Goal: Information Seeking & Learning: Learn about a topic

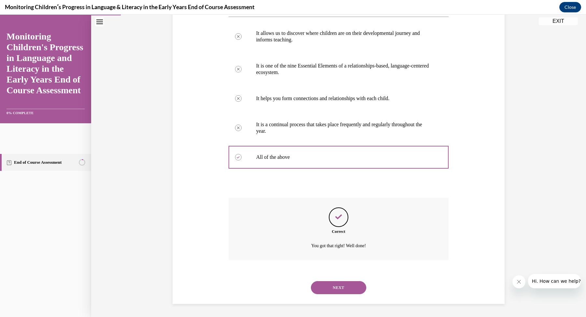
click at [562, 162] on div "Question 01/16 Which of these statements is true about Progress Monitoring in t…" at bounding box center [338, 112] width 495 height 409
click at [338, 292] on button "NEXT" at bounding box center [338, 287] width 55 height 13
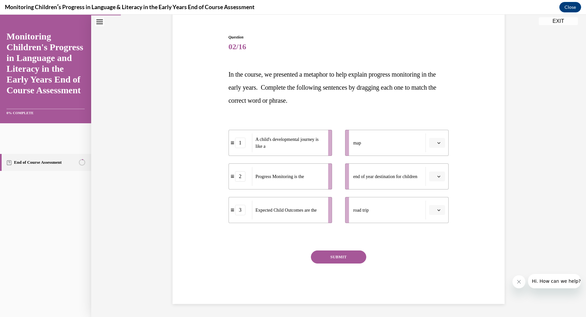
scroll to position [56, 0]
click at [240, 209] on div "3" at bounding box center [240, 210] width 10 height 10
drag, startPoint x: 243, startPoint y: 216, endPoint x: 234, endPoint y: 171, distance: 45.4
click at [234, 171] on li "3 Expected Child Outcomes are the" at bounding box center [270, 165] width 104 height 26
drag, startPoint x: 237, startPoint y: 215, endPoint x: 244, endPoint y: 149, distance: 66.3
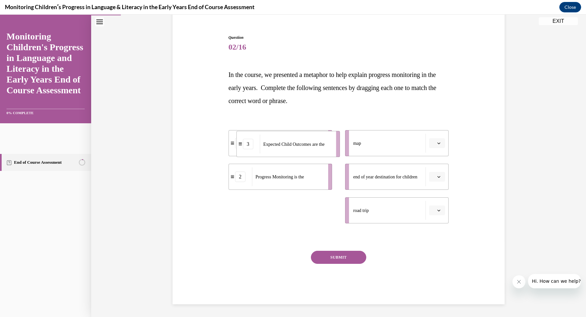
click at [244, 149] on li "3 Expected Child Outcomes are the" at bounding box center [289, 144] width 104 height 26
click at [244, 149] on li "1 A child's developmental journey is like a" at bounding box center [281, 143] width 104 height 26
drag, startPoint x: 242, startPoint y: 143, endPoint x: 243, endPoint y: 194, distance: 50.5
click at [243, 194] on div "1" at bounding box center [241, 194] width 23 height 10
click at [296, 210] on span "Expected Child Outcomes are the" at bounding box center [286, 210] width 61 height 5
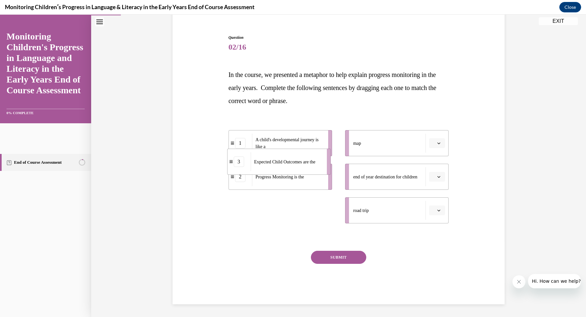
drag, startPoint x: 297, startPoint y: 211, endPoint x: 295, endPoint y: 162, distance: 49.2
click at [295, 162] on span "Expected Child Outcomes are the" at bounding box center [284, 161] width 61 height 5
click at [235, 210] on div "3" at bounding box center [240, 210] width 10 height 10
click at [237, 210] on div "3" at bounding box center [240, 210] width 10 height 10
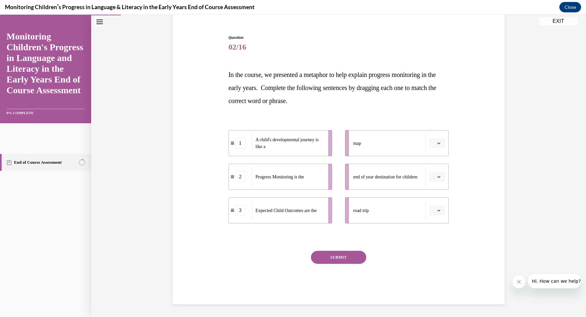
click at [280, 210] on span "Expected Child Outcomes are the" at bounding box center [286, 210] width 61 height 5
click at [437, 208] on span "button" at bounding box center [439, 210] width 5 height 5
click at [436, 248] on div "2" at bounding box center [434, 250] width 16 height 13
click at [438, 177] on icon "button" at bounding box center [439, 176] width 3 height 3
click at [428, 217] on div "2" at bounding box center [434, 216] width 16 height 13
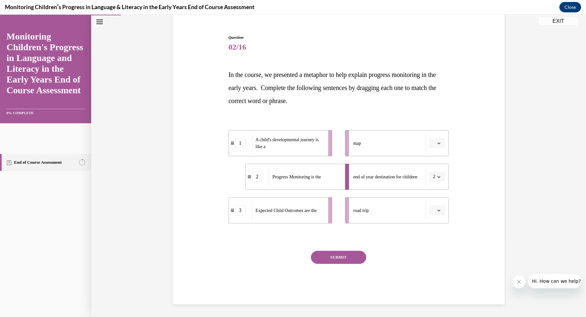
click at [435, 140] on button "button" at bounding box center [437, 143] width 16 height 10
click at [439, 195] on div "3" at bounding box center [434, 196] width 16 height 13
click at [433, 209] on span "Please select an option" at bounding box center [434, 210] width 2 height 7
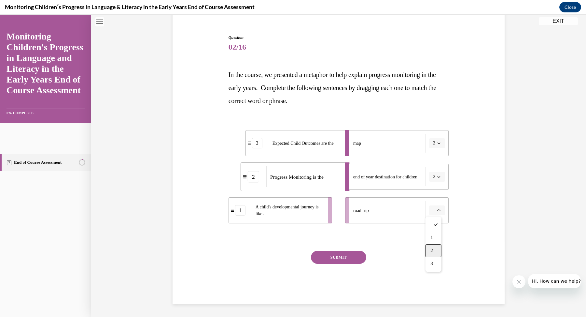
click at [435, 249] on div "2" at bounding box center [434, 250] width 16 height 13
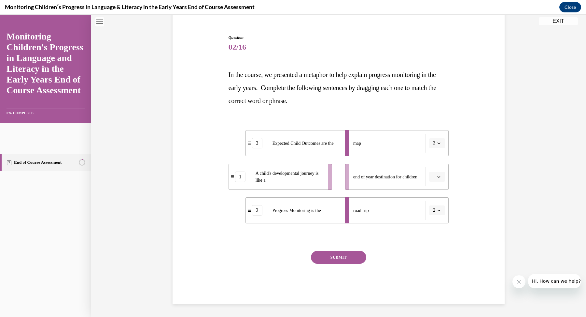
click at [437, 179] on span "button" at bounding box center [439, 176] width 5 height 5
click at [434, 217] on div "2" at bounding box center [434, 216] width 16 height 13
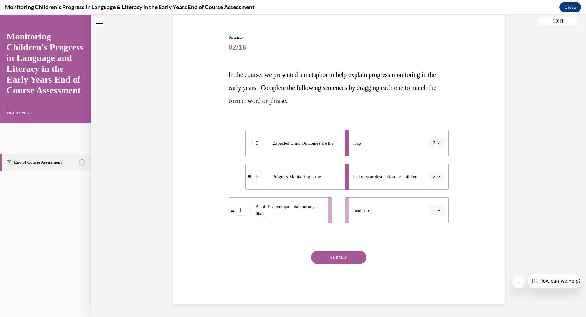
click at [438, 209] on icon "button" at bounding box center [439, 210] width 3 height 3
click at [432, 237] on span "1" at bounding box center [432, 237] width 2 height 5
click at [455, 230] on div "Question 02/16 In the course, we presented a metaphor to help explain progress …" at bounding box center [339, 159] width 336 height 289
click at [355, 249] on div "Question 02/16 In the course, we presented a metaphor to help explain progress …" at bounding box center [339, 169] width 221 height 269
click at [353, 254] on button "SUBMIT" at bounding box center [338, 257] width 55 height 13
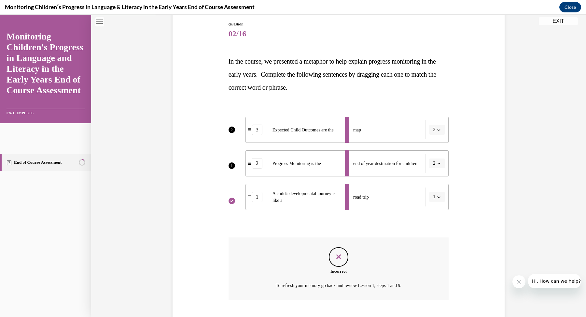
scroll to position [109, 0]
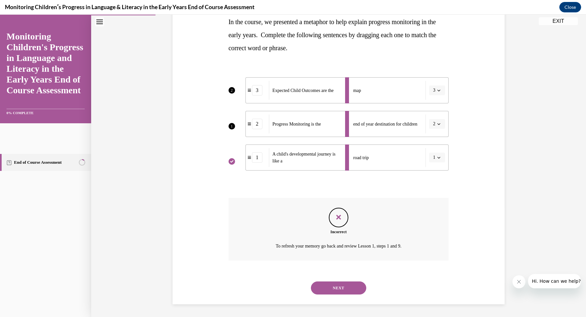
click at [354, 288] on button "NEXT" at bounding box center [338, 287] width 55 height 13
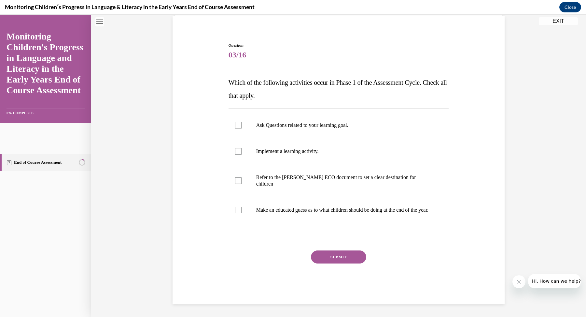
scroll to position [48, 0]
click at [367, 121] on label "Ask Questions related to your learning goal." at bounding box center [339, 126] width 221 height 26
click at [242, 123] on input "Ask Questions related to your learning goal." at bounding box center [238, 126] width 7 height 7
checkbox input "true"
click at [362, 179] on p "Refer to the [PERSON_NAME] ECO document to set a clear destination for children" at bounding box center [344, 181] width 177 height 13
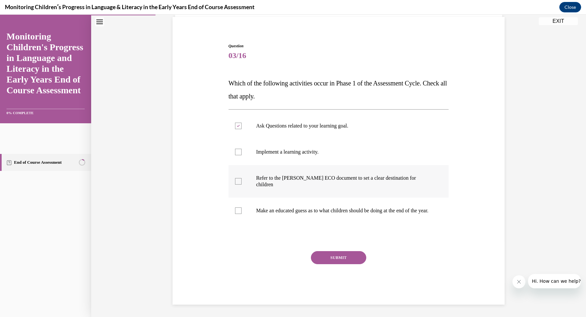
click at [242, 179] on input "Refer to the [PERSON_NAME] ECO document to set a clear destination for children" at bounding box center [238, 181] width 7 height 7
checkbox input "true"
click at [339, 257] on button "SUBMIT" at bounding box center [338, 257] width 55 height 13
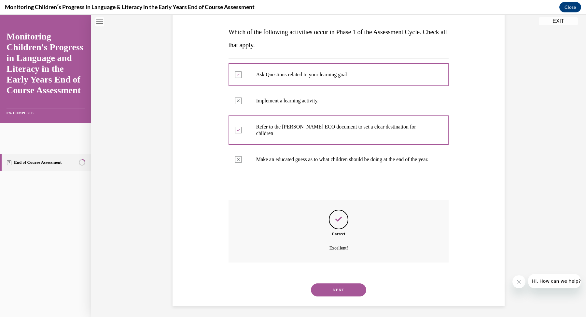
scroll to position [100, 0]
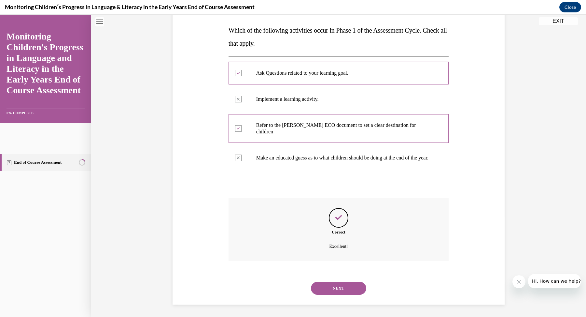
click at [332, 287] on button "NEXT" at bounding box center [338, 288] width 55 height 13
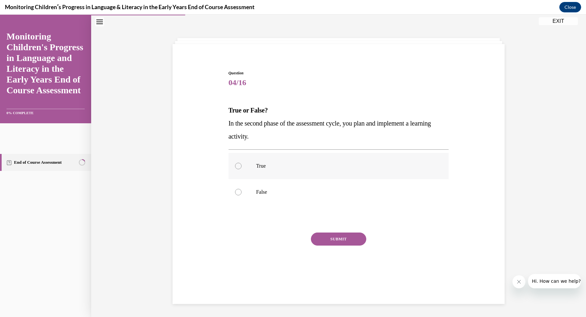
click at [373, 160] on label "True" at bounding box center [339, 166] width 221 height 26
click at [242, 163] on input "True" at bounding box center [238, 166] width 7 height 7
radio input "true"
click at [341, 238] on button "SUBMIT" at bounding box center [338, 238] width 55 height 13
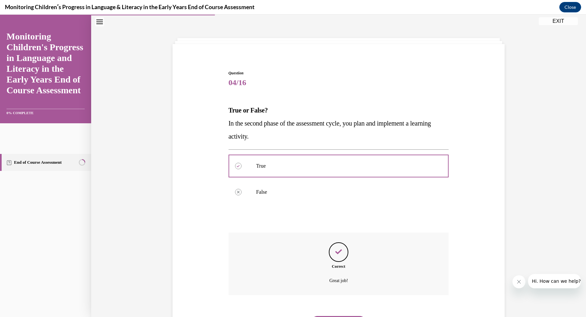
scroll to position [55, 0]
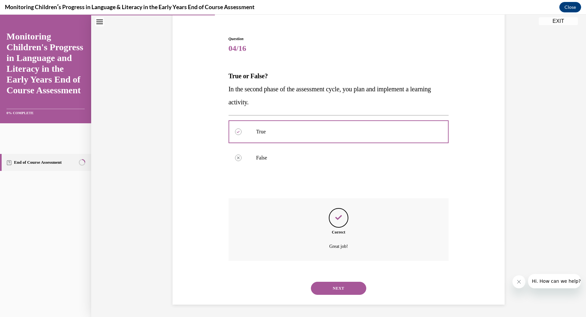
click at [348, 285] on button "NEXT" at bounding box center [338, 288] width 55 height 13
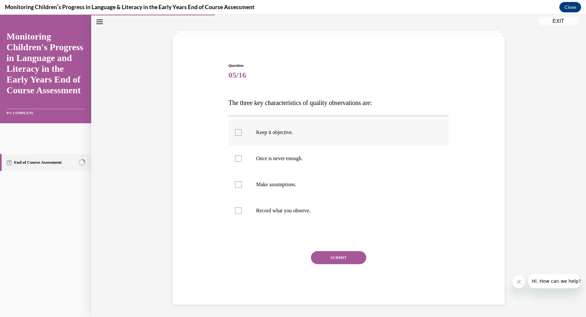
click at [364, 140] on label "Keep it objective." at bounding box center [339, 132] width 221 height 26
click at [242, 136] on input "Keep it objective." at bounding box center [238, 132] width 7 height 7
click at [364, 141] on label "Keep it objective." at bounding box center [339, 132] width 221 height 26
click at [242, 136] on input "Keep it objective." at bounding box center [238, 132] width 7 height 7
checkbox input "false"
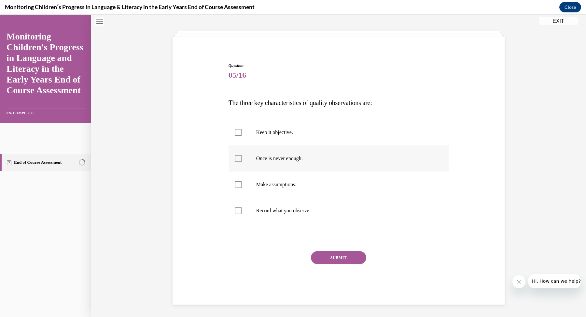
click at [364, 157] on p "Once is never enough." at bounding box center [344, 158] width 177 height 7
click at [242, 157] on input "Once is never enough." at bounding box center [238, 158] width 7 height 7
checkbox input "true"
click at [364, 129] on p "Keep it objective." at bounding box center [344, 132] width 177 height 7
click at [242, 129] on input "Keep it objective." at bounding box center [238, 132] width 7 height 7
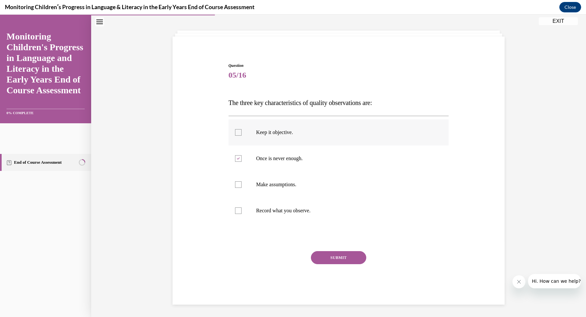
checkbox input "true"
click at [356, 152] on label "Once is never enough." at bounding box center [339, 158] width 221 height 26
click at [242, 155] on input "Once is never enough." at bounding box center [238, 158] width 7 height 7
click at [356, 151] on label "Once is never enough." at bounding box center [339, 158] width 221 height 26
click at [242, 155] on input "Once is never enough." at bounding box center [238, 158] width 7 height 7
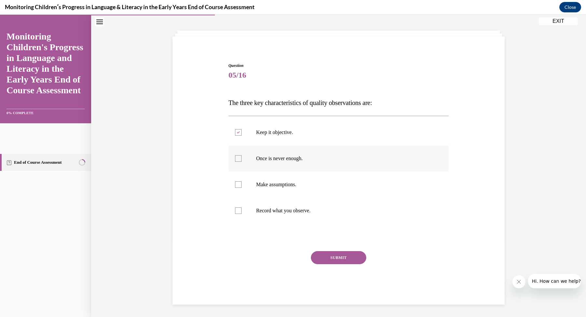
checkbox input "true"
click at [333, 222] on label "Record what you observe." at bounding box center [339, 210] width 221 height 26
click at [242, 214] on input "Record what you observe." at bounding box center [238, 210] width 7 height 7
checkbox input "true"
click at [342, 268] on div "SUBMIT" at bounding box center [339, 267] width 221 height 33
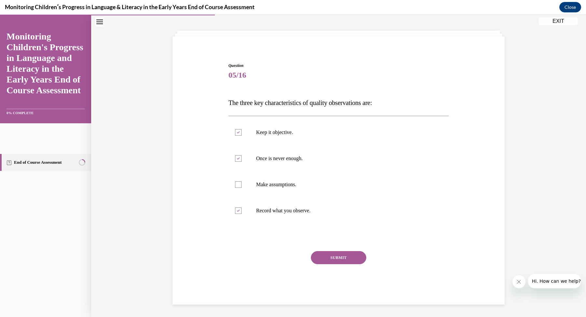
click at [342, 256] on button "SUBMIT" at bounding box center [338, 257] width 55 height 13
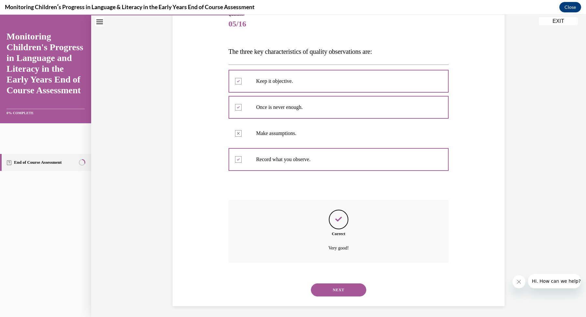
scroll to position [81, 0]
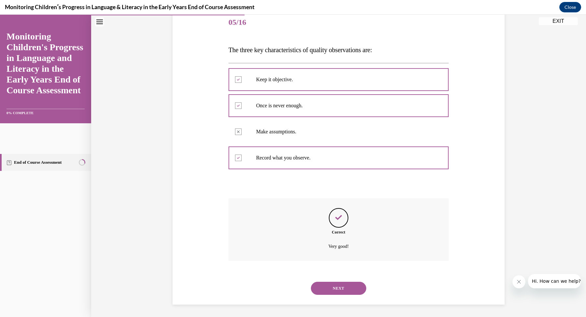
click at [351, 287] on button "NEXT" at bounding box center [338, 288] width 55 height 13
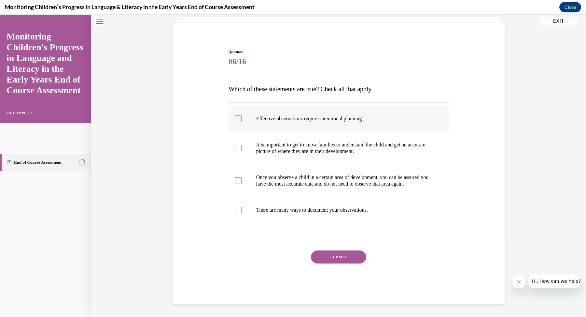
click at [389, 115] on p "Effective observations require intentional planning." at bounding box center [344, 118] width 177 height 7
click at [242, 115] on input "Effective observations require intentional planning." at bounding box center [238, 118] width 7 height 7
checkbox input "true"
click at [384, 141] on p "It is important to get to know families to understand the child and get an accu…" at bounding box center [344, 147] width 177 height 13
click at [242, 145] on input "It is important to get to know families to understand the child and get an accu…" at bounding box center [238, 148] width 7 height 7
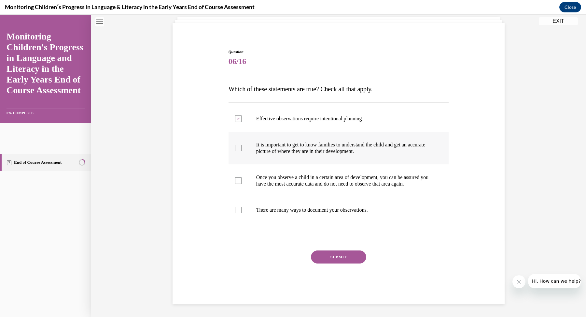
checkbox input "true"
click at [349, 231] on div "Question 06/16 Which of these statements are true? Check all that apply. Effect…" at bounding box center [339, 176] width 221 height 255
click at [349, 215] on label "There are many ways to document your observations." at bounding box center [339, 210] width 221 height 26
click at [242, 213] on input "There are many ways to document your observations." at bounding box center [238, 210] width 7 height 7
checkbox input "true"
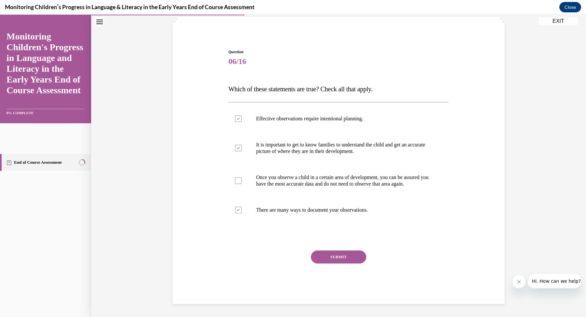
click at [344, 263] on button "SUBMIT" at bounding box center [338, 256] width 55 height 13
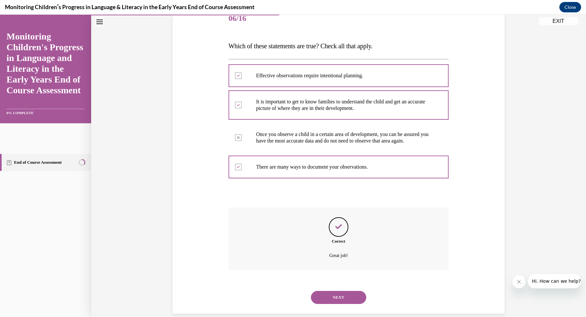
scroll to position [100, 0]
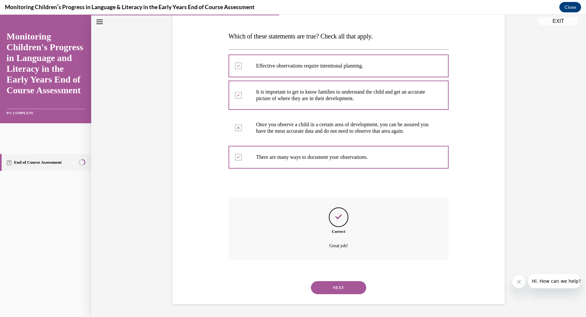
click at [346, 295] on div "NEXT" at bounding box center [339, 287] width 221 height 26
click at [346, 285] on button "NEXT" at bounding box center [338, 287] width 55 height 13
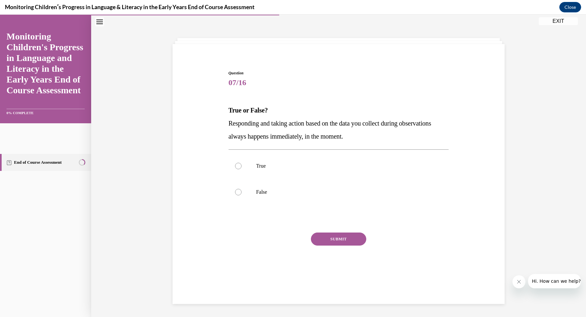
scroll to position [21, 0]
click at [321, 160] on label "True" at bounding box center [339, 166] width 221 height 26
click at [242, 163] on input "True" at bounding box center [238, 166] width 7 height 7
radio input "true"
click at [333, 239] on button "SUBMIT" at bounding box center [338, 238] width 55 height 13
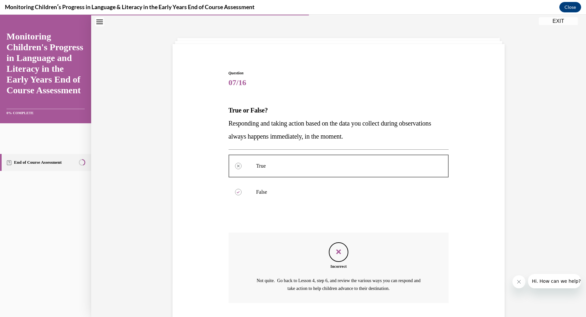
scroll to position [63, 0]
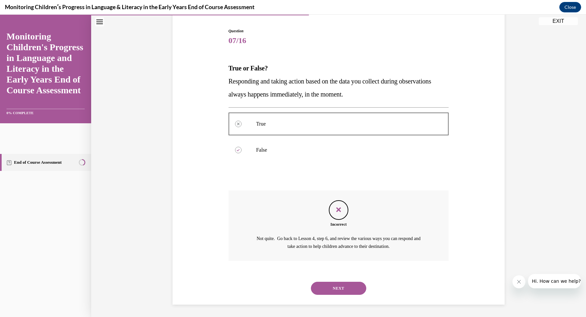
click at [345, 288] on button "NEXT" at bounding box center [338, 288] width 55 height 13
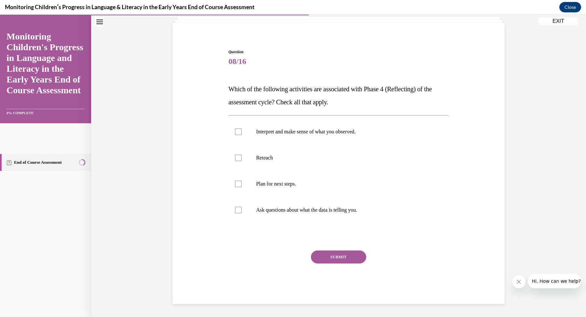
scroll to position [41, 0]
click at [332, 133] on p "Interpret and make sense of what you observed." at bounding box center [344, 132] width 177 height 7
click at [242, 133] on input "Interpret and make sense of what you observed." at bounding box center [238, 132] width 7 height 7
checkbox input "true"
click at [342, 205] on label "Ask questions about what the data is telling you." at bounding box center [339, 210] width 221 height 26
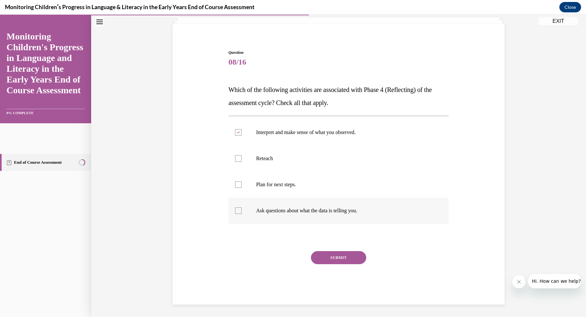
click at [242, 207] on input "Ask questions about what the data is telling you." at bounding box center [238, 210] width 7 height 7
checkbox input "true"
click at [339, 254] on button "SUBMIT" at bounding box center [338, 257] width 55 height 13
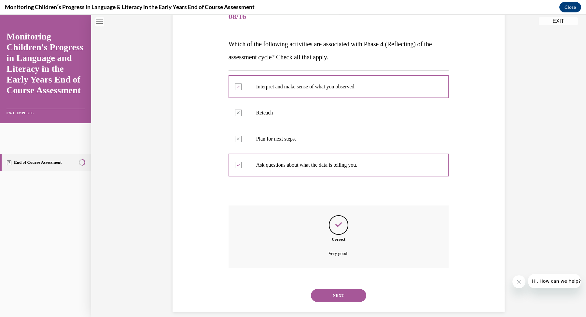
scroll to position [94, 0]
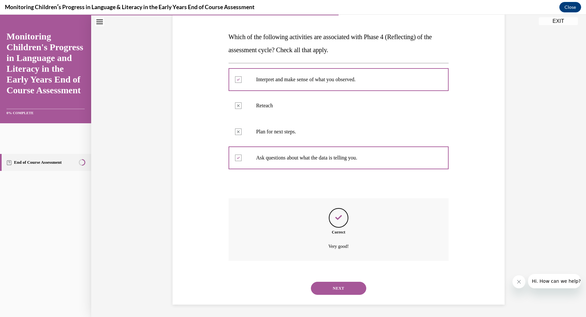
click at [350, 280] on div "NEXT" at bounding box center [339, 288] width 221 height 26
click at [350, 283] on button "NEXT" at bounding box center [338, 288] width 55 height 13
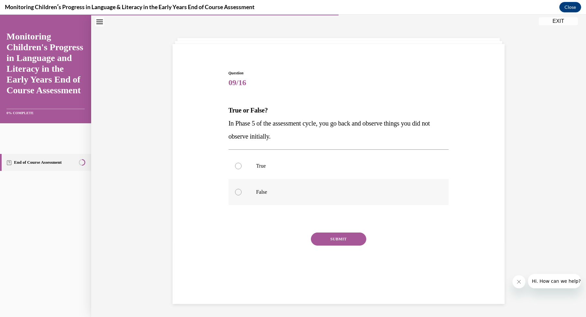
click at [278, 187] on label "False" at bounding box center [339, 192] width 221 height 26
click at [242, 189] on input "False" at bounding box center [238, 192] width 7 height 7
radio input "true"
click at [361, 243] on button "SUBMIT" at bounding box center [338, 238] width 55 height 13
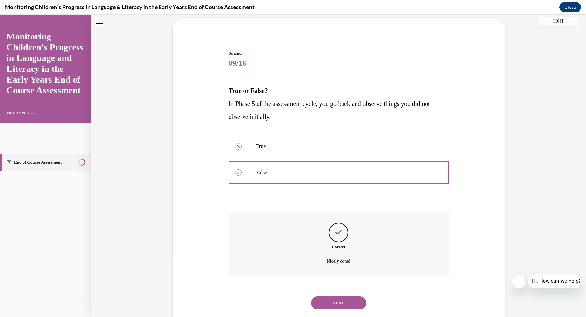
scroll to position [55, 0]
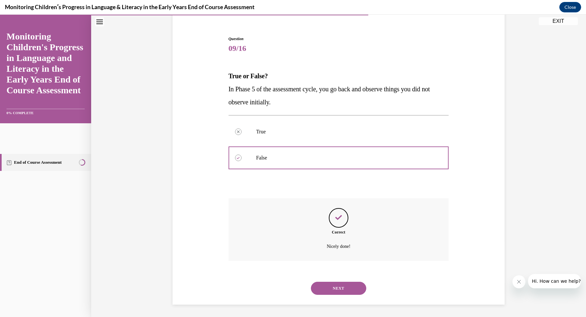
click at [353, 296] on div "NEXT" at bounding box center [339, 288] width 221 height 26
click at [348, 282] on button "NEXT" at bounding box center [338, 288] width 55 height 13
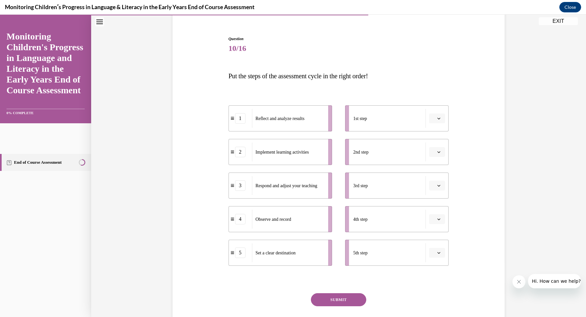
scroll to position [34, 0]
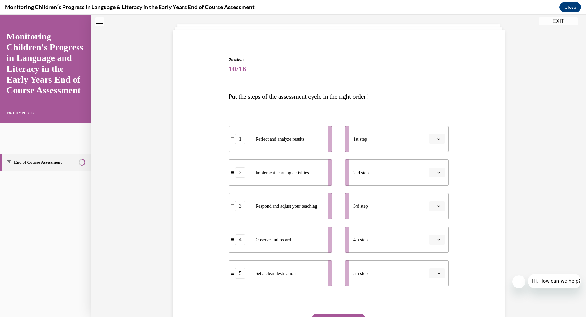
click at [428, 279] on li "5th step" at bounding box center [397, 273] width 104 height 26
drag, startPoint x: 430, startPoint y: 274, endPoint x: 430, endPoint y: 258, distance: 16.6
click at [430, 258] on ul "1st step 2nd step 3rd step 4th step 5th step" at bounding box center [394, 206] width 110 height 160
drag, startPoint x: 237, startPoint y: 279, endPoint x: 233, endPoint y: 128, distance: 150.9
click at [233, 128] on li "5 Set a clear destination" at bounding box center [277, 121] width 104 height 26
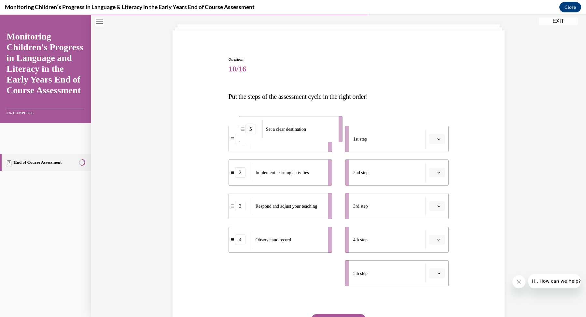
drag, startPoint x: 235, startPoint y: 277, endPoint x: 242, endPoint y: 136, distance: 141.6
click at [246, 134] on div "5" at bounding box center [251, 129] width 10 height 10
click at [389, 119] on div "1 Reflect and analyze results 2 Implement learning activities 3 Respond and adj…" at bounding box center [339, 199] width 221 height 173
click at [402, 146] on div "1st step" at bounding box center [390, 138] width 73 height 19
click at [430, 137] on button "button" at bounding box center [437, 139] width 16 height 10
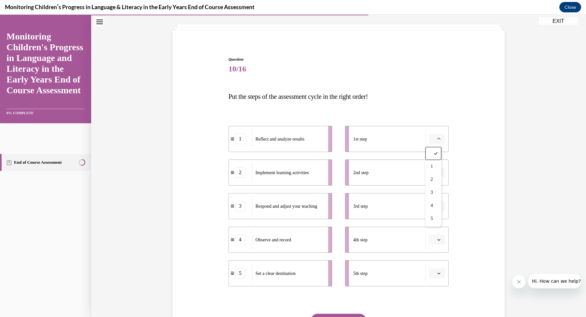
click at [484, 180] on div "Question 10/16 Put the steps of the assessment cycle in the right order! 1 Refl…" at bounding box center [339, 202] width 336 height 330
click at [441, 269] on button "button" at bounding box center [437, 273] width 16 height 10
click at [432, 201] on div "1" at bounding box center [434, 206] width 16 height 13
click at [438, 173] on icon "button" at bounding box center [439, 172] width 3 height 3
click at [437, 208] on div "2" at bounding box center [434, 212] width 16 height 13
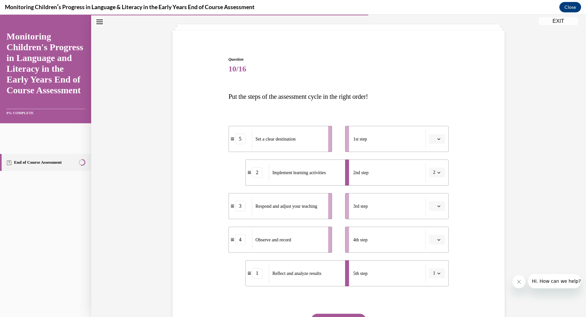
click at [438, 272] on icon "button" at bounding box center [439, 272] width 3 height 3
click at [435, 236] on div "3" at bounding box center [433, 232] width 16 height 13
click at [438, 239] on icon "button" at bounding box center [439, 239] width 3 height 3
click at [427, 211] on div "4" at bounding box center [434, 212] width 16 height 13
click at [434, 203] on button "button" at bounding box center [437, 206] width 16 height 10
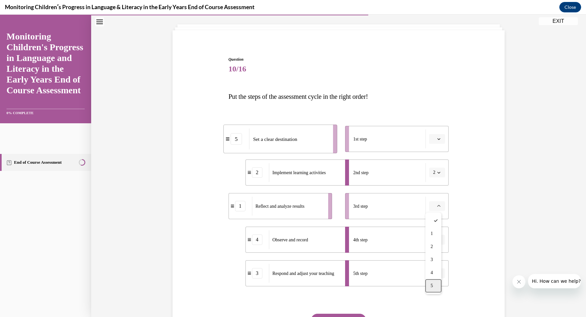
click at [437, 280] on div "5" at bounding box center [434, 285] width 16 height 13
click at [436, 142] on button "button" at bounding box center [437, 139] width 16 height 10
click at [438, 167] on div "1" at bounding box center [434, 166] width 16 height 13
click at [343, 314] on button "SUBMIT" at bounding box center [338, 319] width 55 height 13
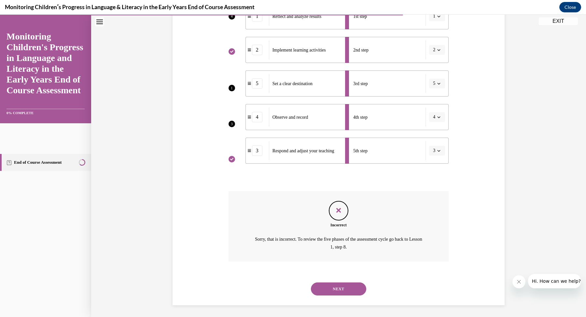
scroll to position [157, 0]
click at [354, 278] on div "NEXT" at bounding box center [339, 288] width 221 height 26
click at [354, 290] on button "NEXT" at bounding box center [338, 288] width 55 height 13
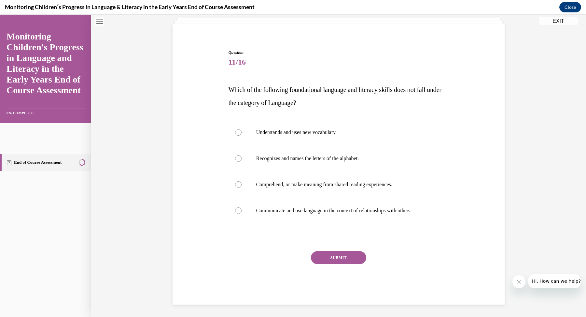
drag, startPoint x: 299, startPoint y: 104, endPoint x: 218, endPoint y: 87, distance: 83.1
click at [218, 87] on div "Question 11/16 Which of the following foundational language and literacy skills…" at bounding box center [339, 167] width 336 height 274
copy span "Which of the following foundational language and literacy skills does not fall …"
click at [555, 141] on div "Question 11/16 Which of the following foundational language and literacy skills…" at bounding box center [338, 155] width 495 height 323
click at [315, 154] on label "Recognizes and names the letters of the alphabet." at bounding box center [339, 158] width 221 height 26
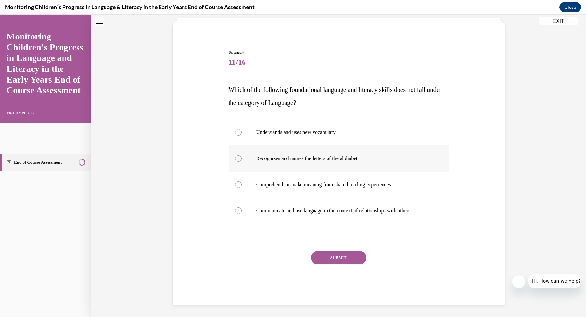
click at [242, 155] on input "Recognizes and names the letters of the alphabet." at bounding box center [238, 158] width 7 height 7
radio input "true"
click at [337, 258] on button "SUBMIT" at bounding box center [338, 257] width 55 height 13
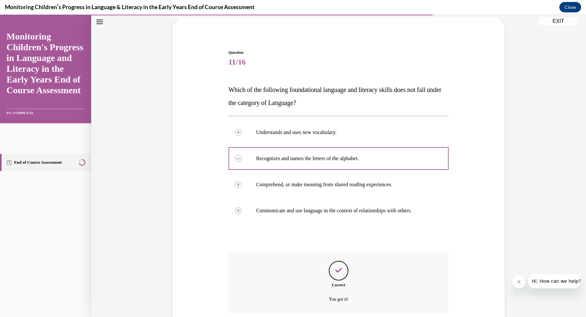
scroll to position [94, 0]
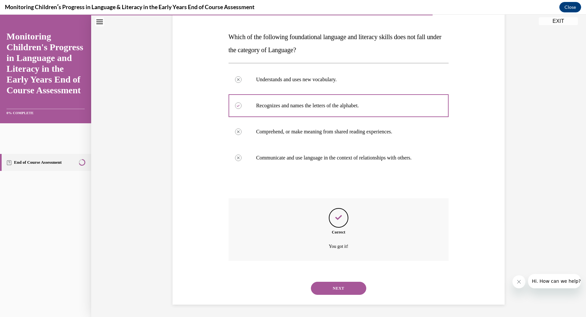
click at [333, 285] on button "NEXT" at bounding box center [338, 288] width 55 height 13
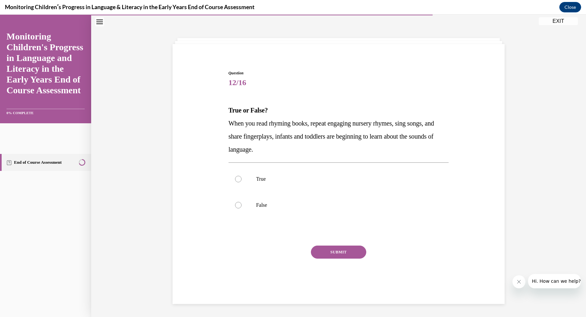
scroll to position [21, 0]
click at [374, 183] on label "True" at bounding box center [339, 179] width 221 height 26
click at [242, 182] on input "True" at bounding box center [238, 179] width 7 height 7
radio input "true"
click at [346, 246] on button "SUBMIT" at bounding box center [338, 251] width 55 height 13
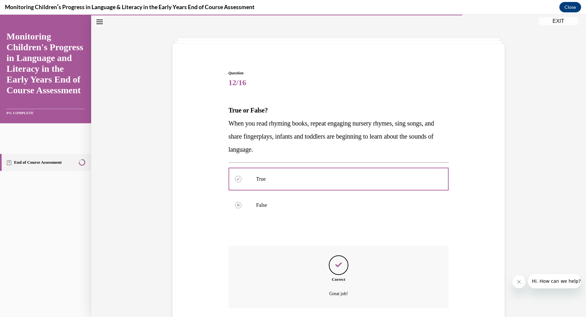
scroll to position [68, 0]
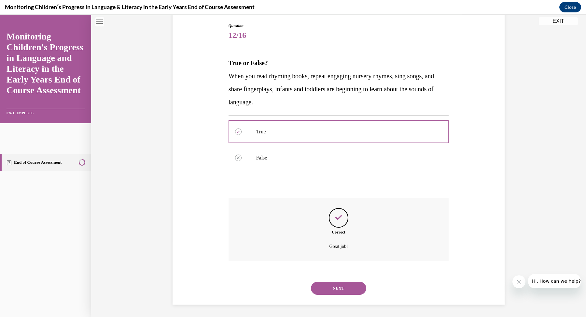
click at [333, 286] on button "NEXT" at bounding box center [338, 288] width 55 height 13
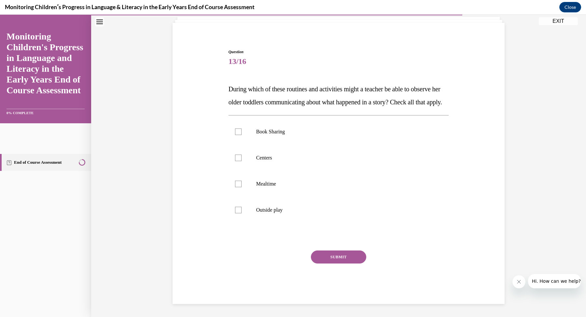
scroll to position [21, 0]
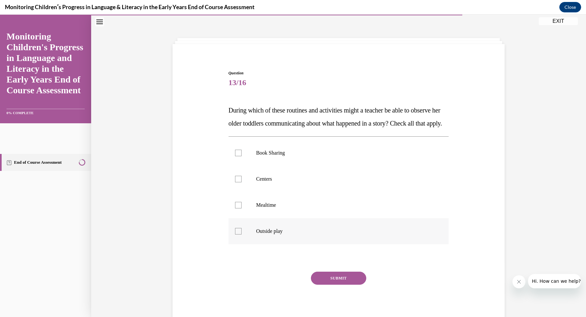
click at [296, 234] on p "Outside play" at bounding box center [344, 231] width 177 height 7
click at [242, 234] on input "Outside play" at bounding box center [238, 231] width 7 height 7
checkbox input "true"
click at [275, 208] on p "Mealtime" at bounding box center [344, 205] width 177 height 7
click at [242, 208] on input "Mealtime" at bounding box center [238, 205] width 7 height 7
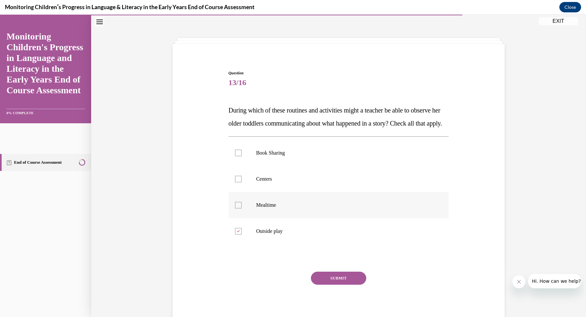
checkbox input "true"
click at [322, 284] on button "SUBMIT" at bounding box center [338, 277] width 55 height 13
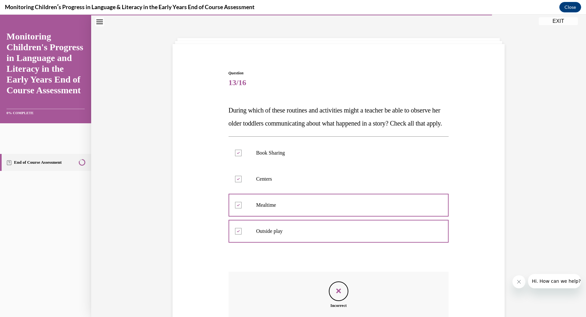
scroll to position [115, 0]
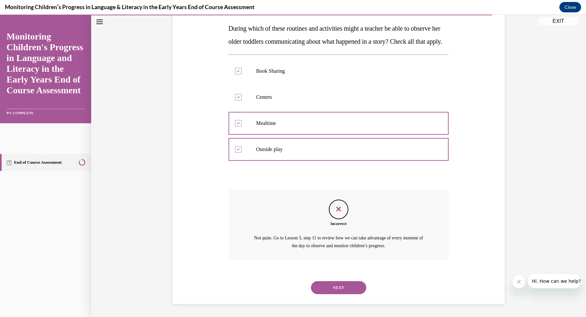
click at [322, 291] on button "NEXT" at bounding box center [338, 287] width 55 height 13
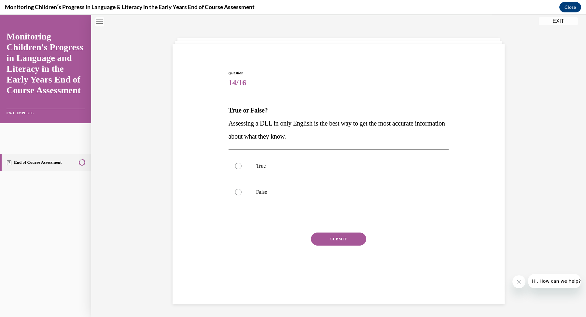
scroll to position [21, 0]
drag, startPoint x: 257, startPoint y: 193, endPoint x: 317, endPoint y: 240, distance: 76.1
click at [257, 193] on p "False" at bounding box center [344, 192] width 177 height 7
click at [242, 193] on input "False" at bounding box center [238, 192] width 7 height 7
radio input "true"
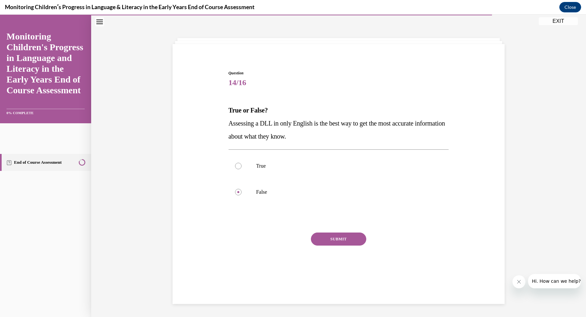
click at [317, 240] on button "SUBMIT" at bounding box center [338, 238] width 55 height 13
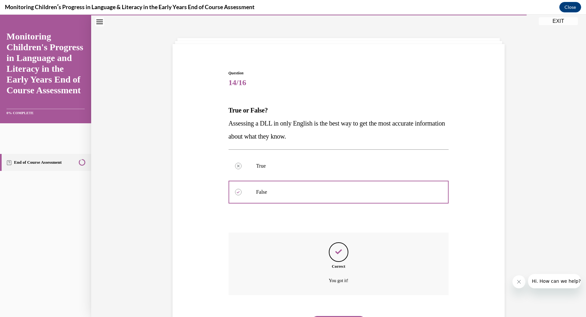
scroll to position [37, 0]
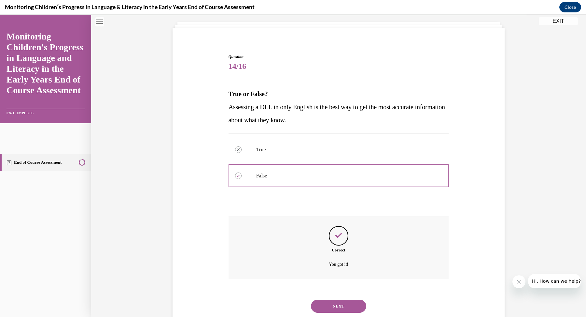
click at [345, 306] on button "NEXT" at bounding box center [338, 305] width 55 height 13
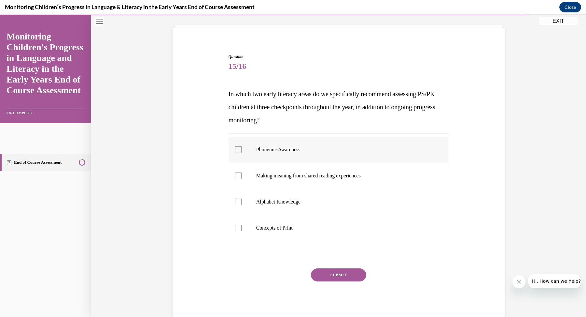
click at [333, 155] on label "Phonemic Awareness" at bounding box center [339, 150] width 221 height 26
click at [242, 153] on input "Phonemic Awareness" at bounding box center [238, 149] width 7 height 7
checkbox input "true"
click at [319, 209] on label "Alphabet Knowledge" at bounding box center [339, 202] width 221 height 26
click at [242, 205] on input "Alphabet Knowledge" at bounding box center [238, 201] width 7 height 7
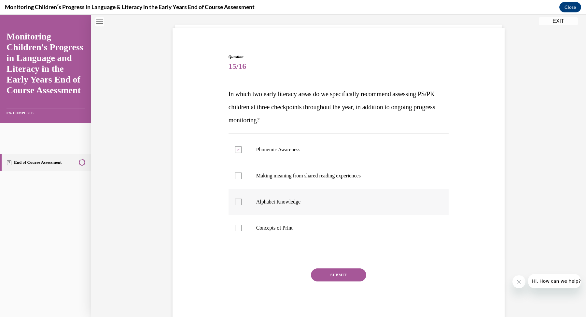
checkbox input "true"
click at [345, 272] on button "SUBMIT" at bounding box center [338, 274] width 55 height 13
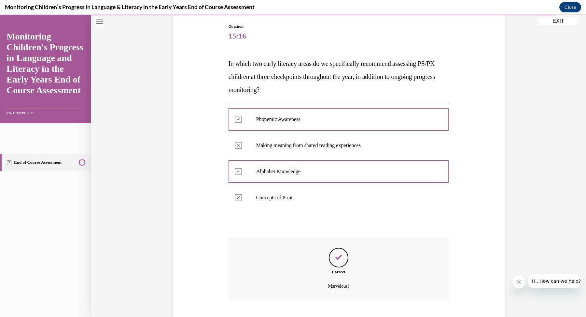
scroll to position [107, 0]
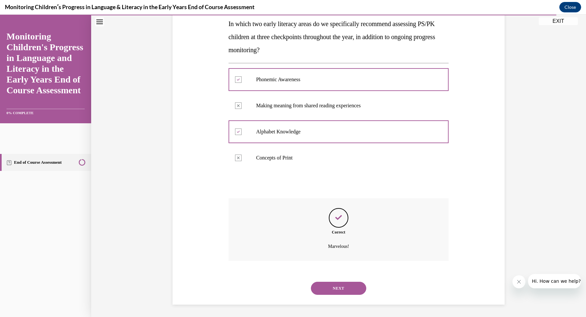
click at [339, 286] on button "NEXT" at bounding box center [338, 288] width 55 height 13
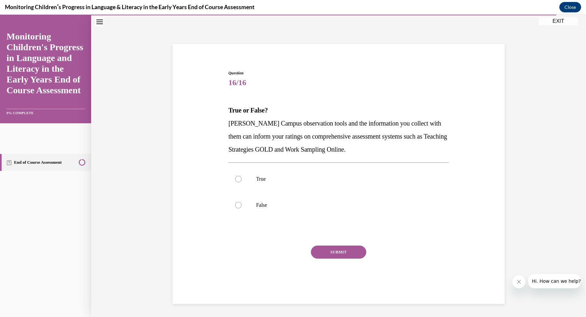
scroll to position [21, 0]
click at [258, 179] on p "True" at bounding box center [344, 179] width 177 height 7
click at [242, 179] on input "True" at bounding box center [238, 179] width 7 height 7
radio input "true"
click at [235, 179] on div at bounding box center [238, 179] width 7 height 7
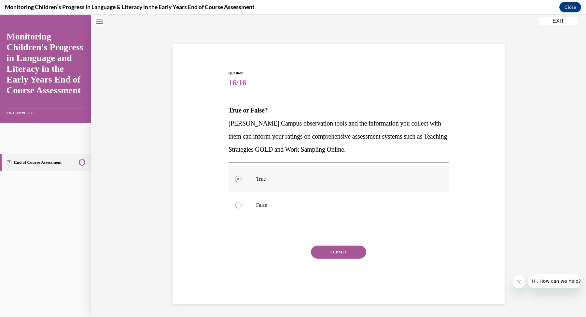
click at [235, 179] on input "True" at bounding box center [238, 179] width 7 height 7
click at [338, 254] on button "SUBMIT" at bounding box center [338, 251] width 55 height 13
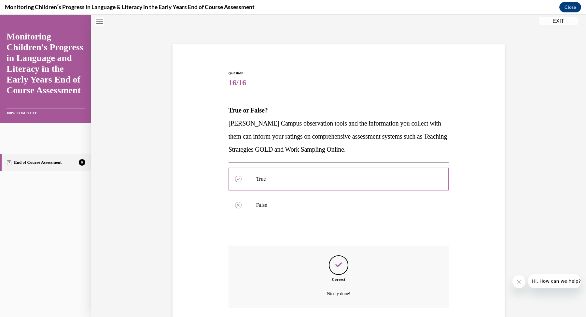
scroll to position [68, 0]
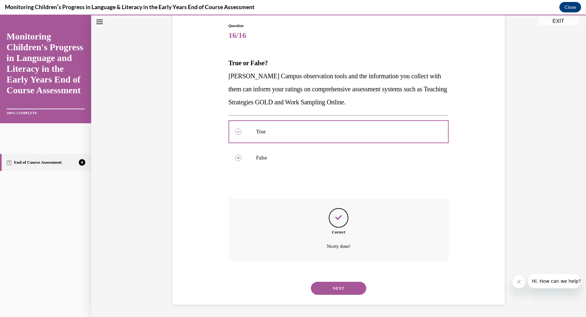
click at [325, 294] on div "NEXT" at bounding box center [339, 288] width 221 height 26
click at [327, 282] on button "NEXT" at bounding box center [338, 288] width 55 height 13
